Goal: Task Accomplishment & Management: Use online tool/utility

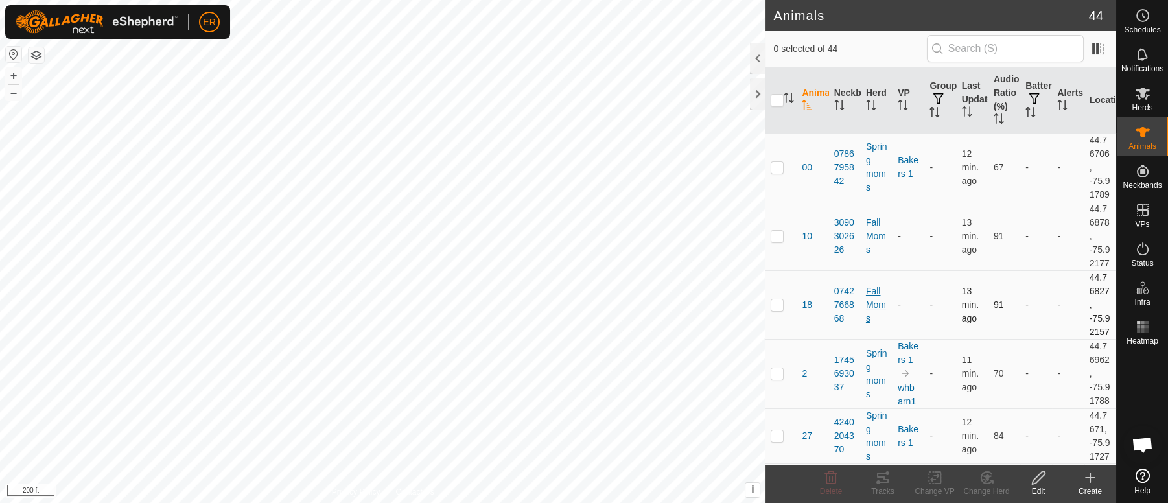
scroll to position [11238, 0]
click at [1140, 93] on icon at bounding box center [1142, 93] width 14 height 12
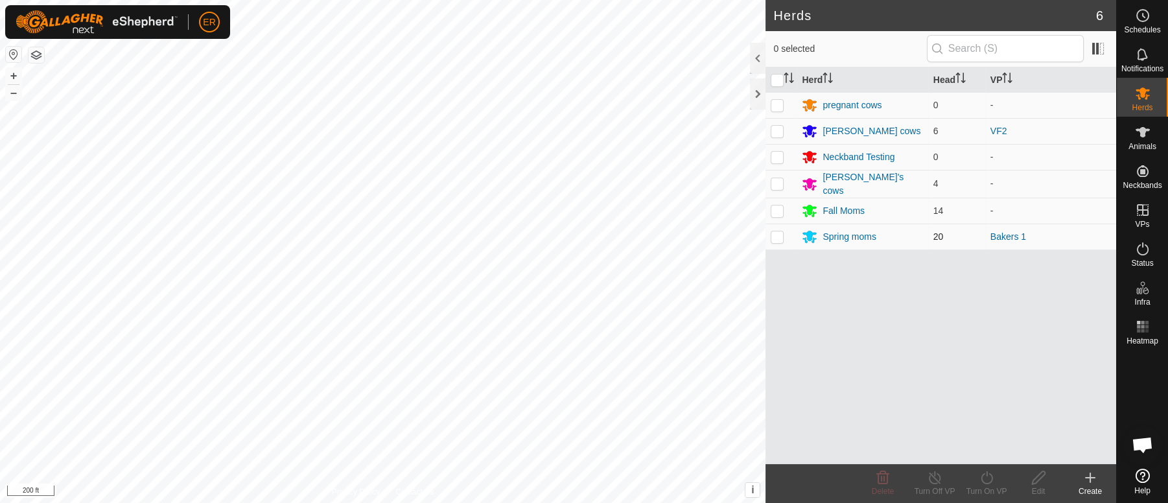
click at [777, 237] on p-checkbox at bounding box center [777, 236] width 13 height 10
checkbox input "true"
click at [984, 478] on icon at bounding box center [987, 478] width 16 height 16
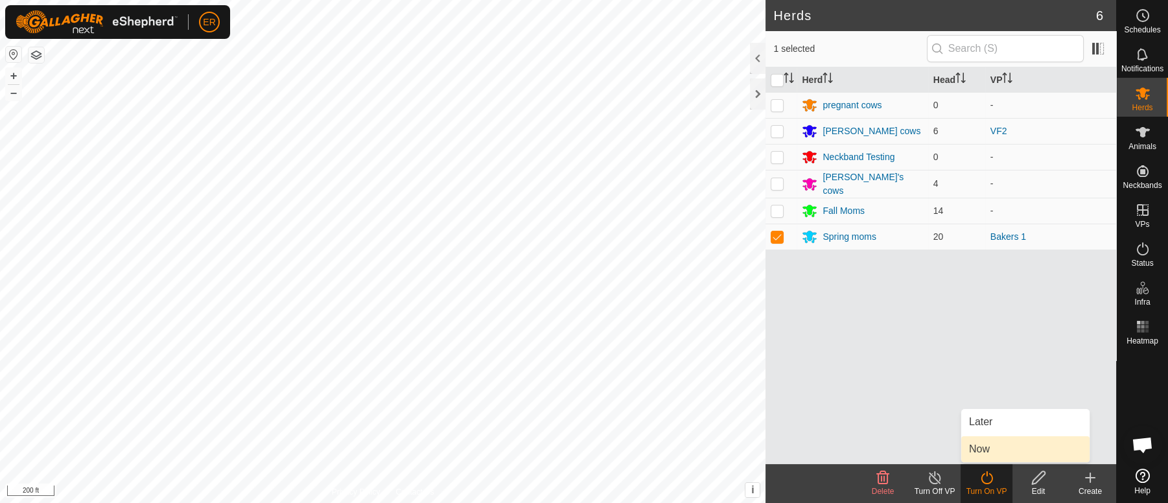
click at [979, 448] on link "Now" at bounding box center [1025, 449] width 128 height 26
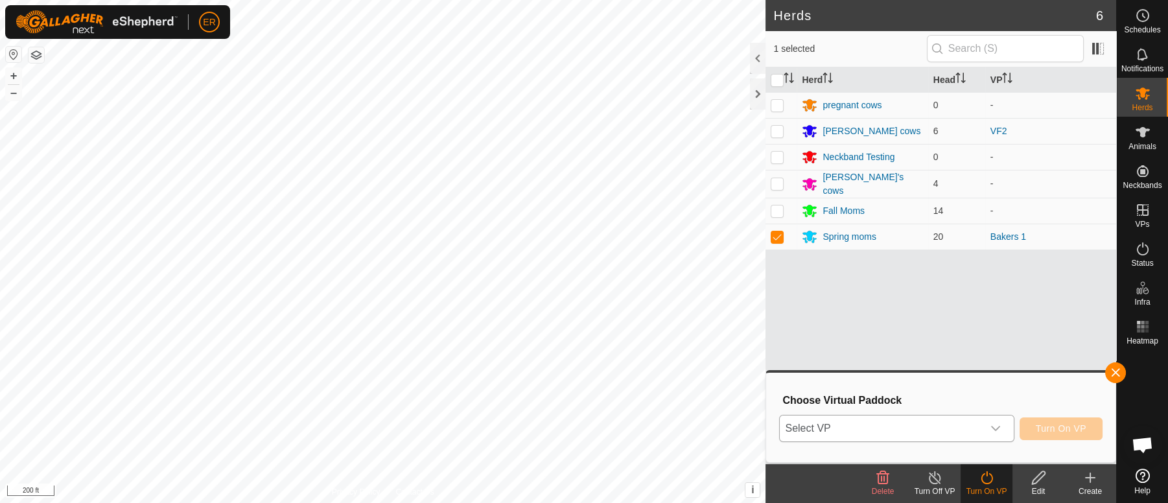
click at [995, 425] on icon "dropdown trigger" at bounding box center [995, 428] width 10 height 10
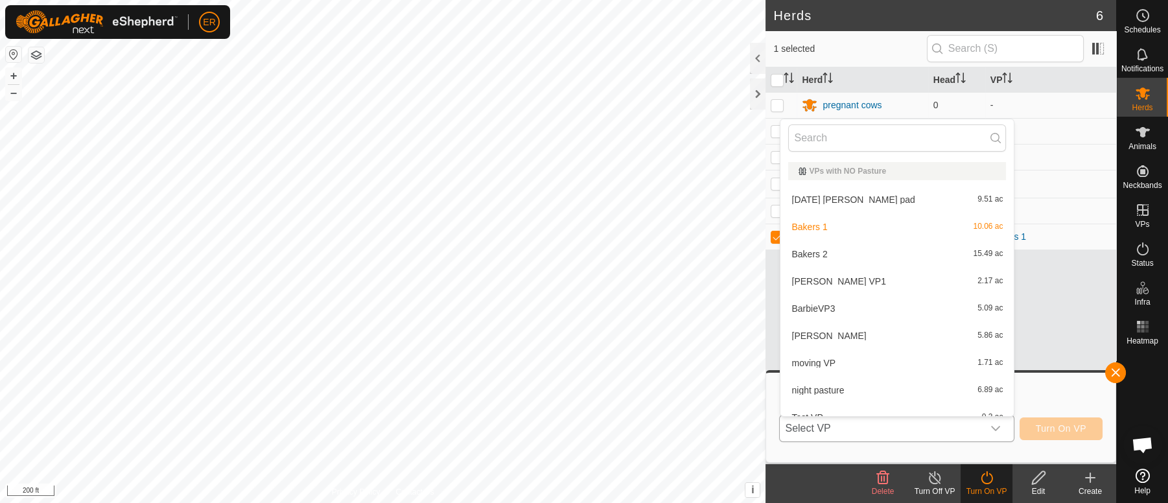
click at [810, 250] on li "Bakers 2 15.49 ac" at bounding box center [896, 254] width 233 height 26
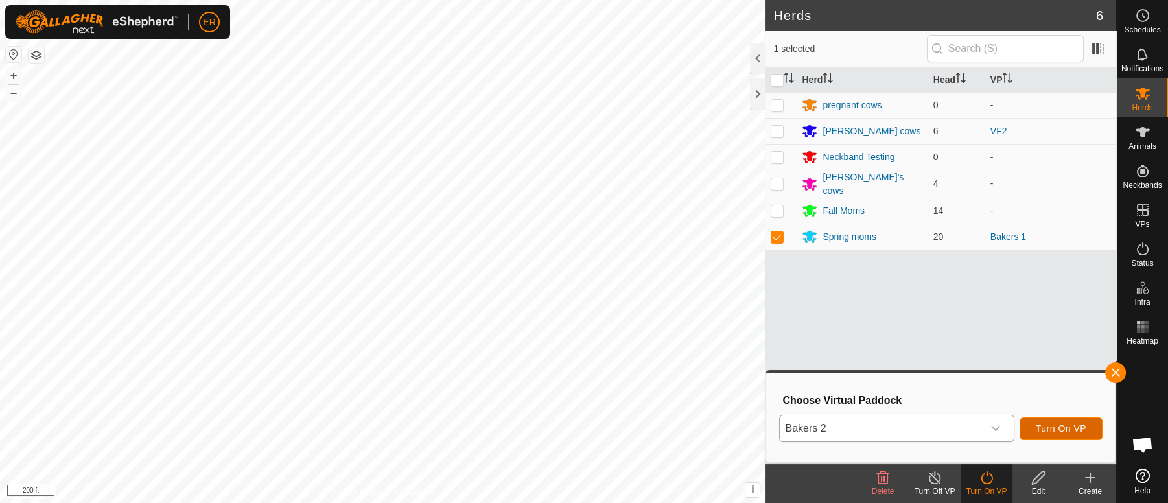
click at [1050, 428] on span "Turn On VP" at bounding box center [1061, 428] width 51 height 10
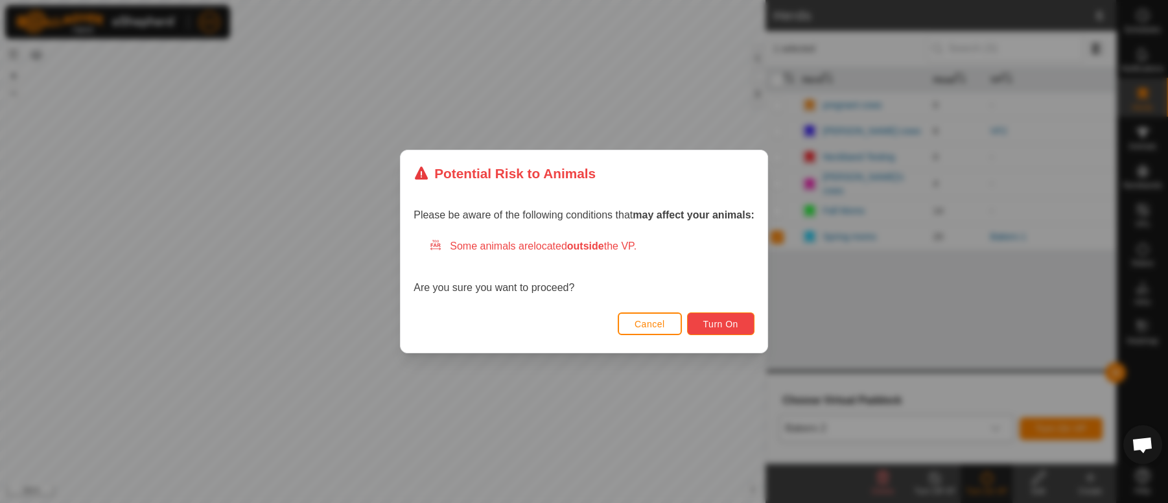
click at [717, 328] on span "Turn On" at bounding box center [720, 324] width 35 height 10
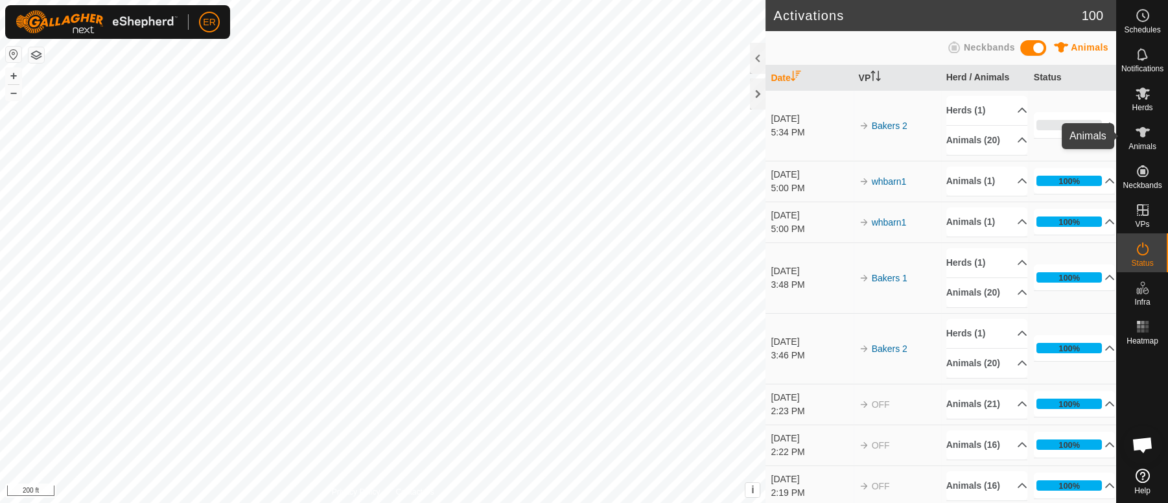
click at [1143, 136] on icon at bounding box center [1142, 132] width 14 height 10
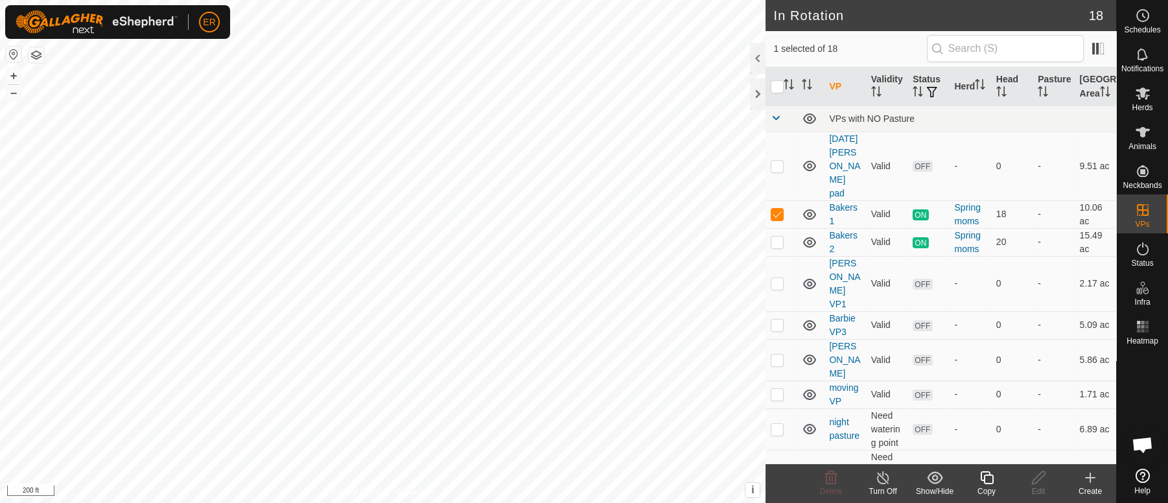
click at [886, 481] on icon at bounding box center [883, 478] width 16 height 16
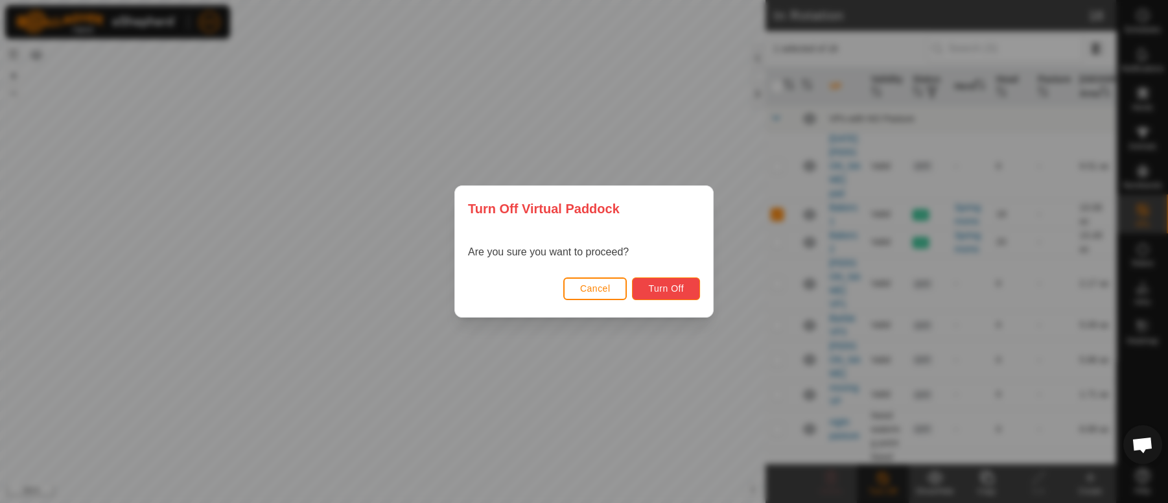
click at [684, 283] on button "Turn Off" at bounding box center [666, 288] width 68 height 23
